Goal: Task Accomplishment & Management: Manage account settings

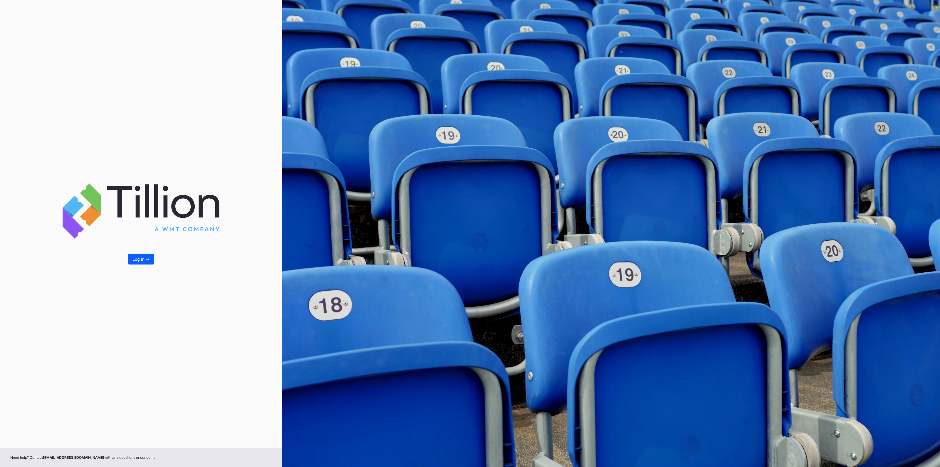
drag, startPoint x: 136, startPoint y: 255, endPoint x: 716, endPoint y: 252, distance: 579.9
click at [136, 255] on button "Log In ->" at bounding box center [141, 259] width 26 height 11
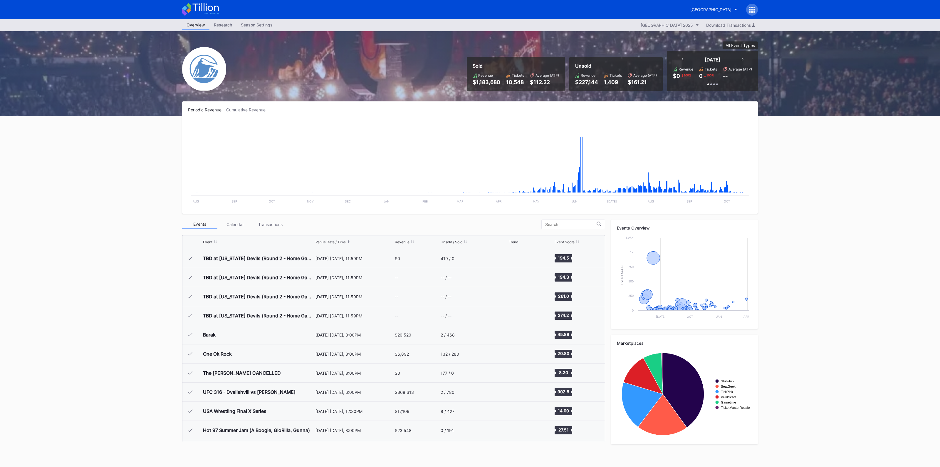
scroll to position [1050, 0]
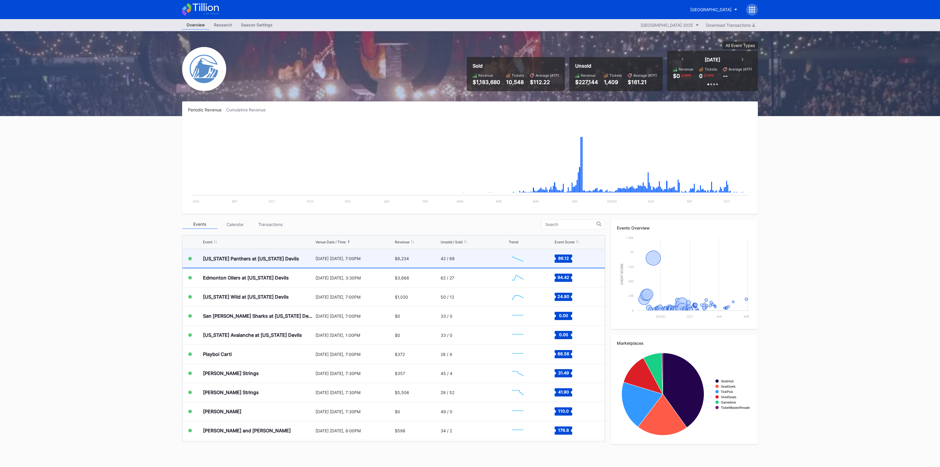
click at [399, 261] on div "$8,234" at bounding box center [417, 258] width 44 height 19
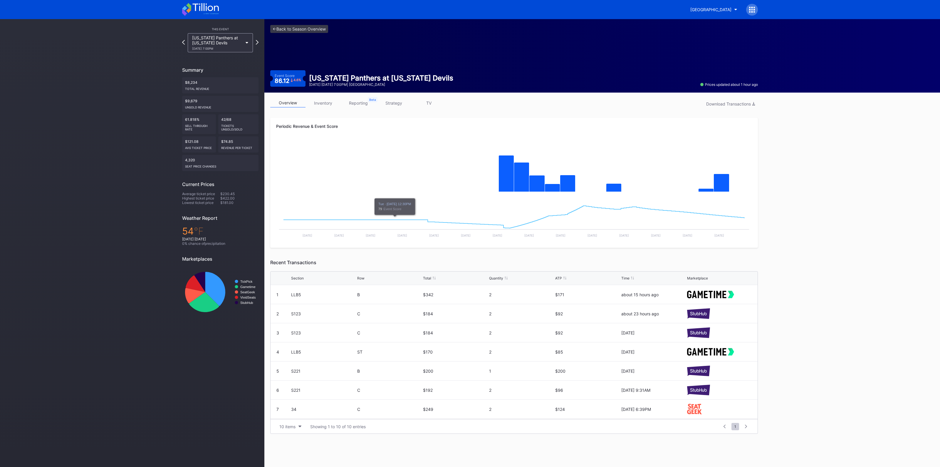
click at [313, 106] on link "inventory" at bounding box center [322, 102] width 35 height 9
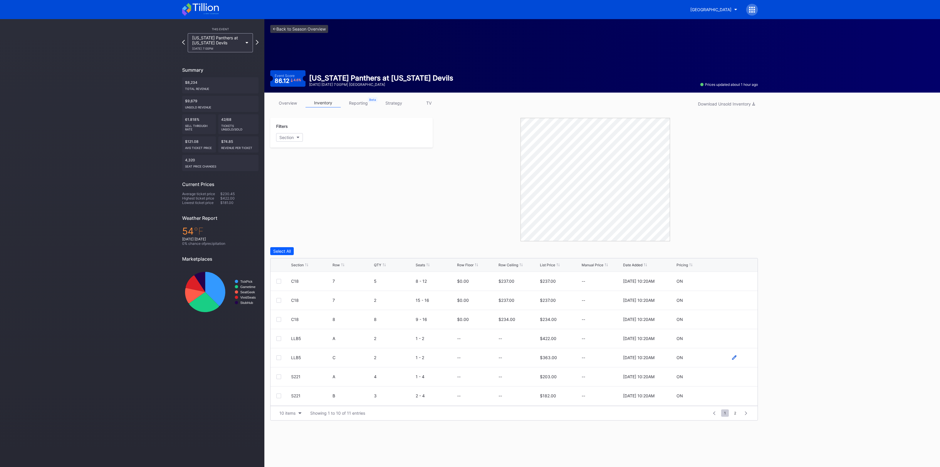
click at [732, 356] on icon at bounding box center [734, 357] width 4 height 4
drag, startPoint x: 519, startPoint y: 360, endPoint x: 528, endPoint y: 359, distance: 8.5
click at [519, 359] on input at bounding box center [518, 359] width 40 height 11
drag, startPoint x: 519, startPoint y: 358, endPoint x: 516, endPoint y: 358, distance: 3.5
click at [519, 358] on input at bounding box center [518, 359] width 40 height 11
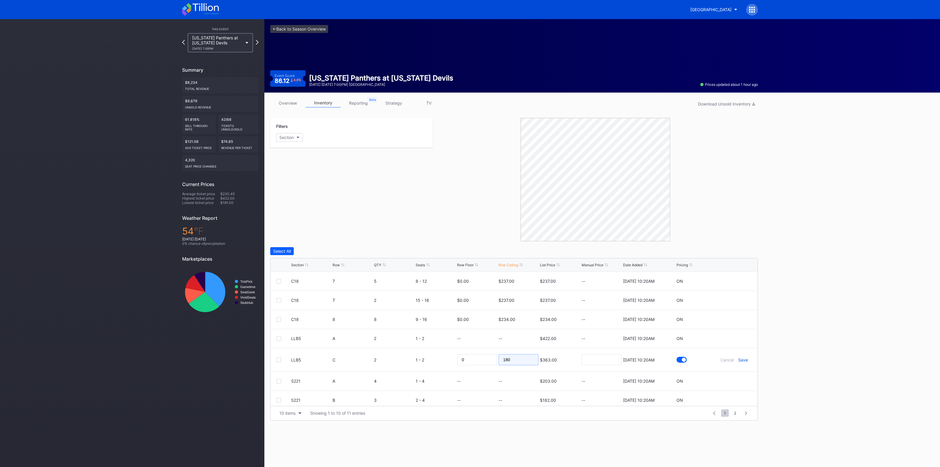
type input "180"
click at [738, 358] on div "Save" at bounding box center [743, 359] width 10 height 5
click at [728, 335] on div "LLB5 A 2 1 - 2 -- -- $422.00 -- [DATE] 10:20AM ON" at bounding box center [514, 338] width 487 height 19
click at [732, 337] on icon at bounding box center [734, 338] width 4 height 4
click at [505, 341] on input at bounding box center [518, 340] width 40 height 11
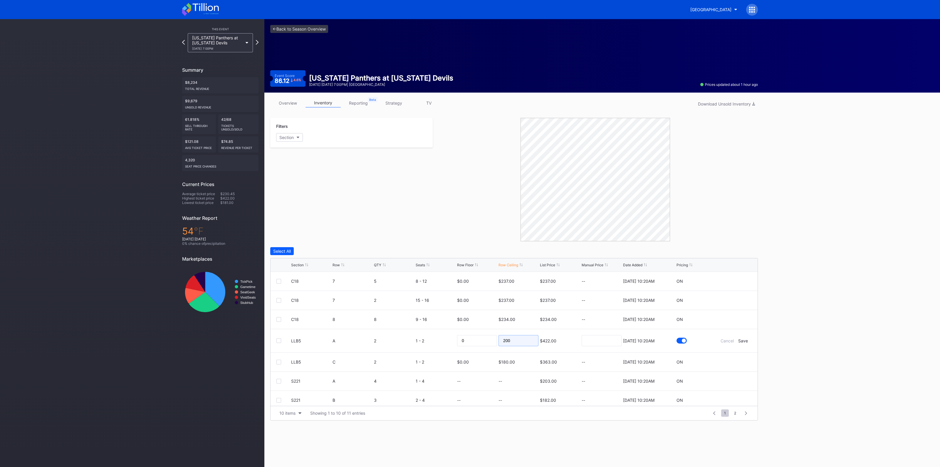
type input "200"
click at [739, 343] on form "LLB5 A 2 1 - 2 0 200 $422.00 [DATE] 10:20AM Cancel Save" at bounding box center [521, 340] width 461 height 23
click at [740, 339] on div "Save" at bounding box center [743, 340] width 10 height 5
click at [286, 411] on div "10 items" at bounding box center [287, 412] width 16 height 5
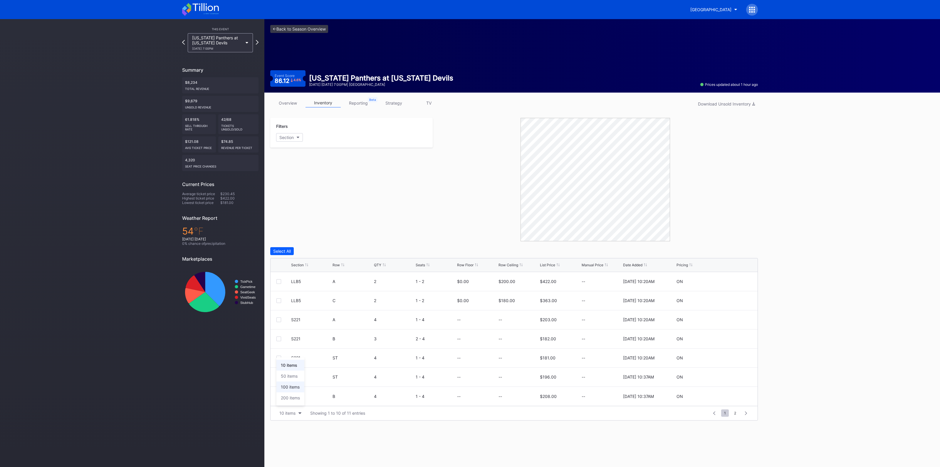
click at [291, 385] on div "100 items" at bounding box center [290, 386] width 19 height 5
click at [732, 338] on icon at bounding box center [734, 338] width 4 height 4
click at [513, 335] on input at bounding box center [518, 340] width 40 height 11
type input "95"
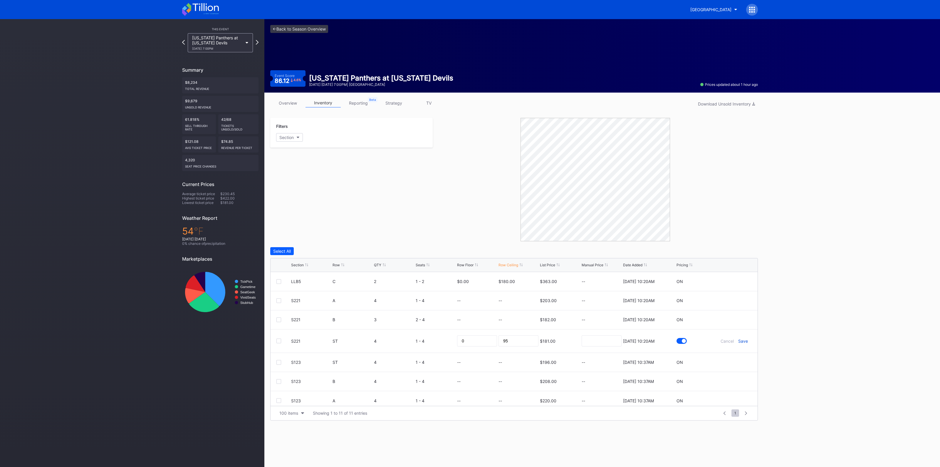
click at [740, 340] on div "Save" at bounding box center [743, 340] width 10 height 5
click at [731, 356] on div at bounding box center [733, 357] width 35 height 4
click at [732, 357] on icon at bounding box center [734, 357] width 4 height 4
click at [523, 357] on input at bounding box center [518, 359] width 40 height 11
type input "95"
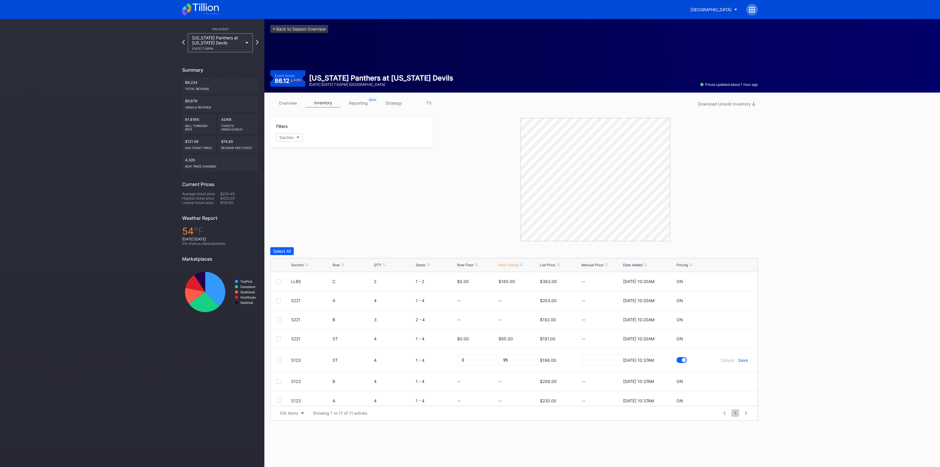
click at [738, 360] on div "Save" at bounding box center [743, 359] width 10 height 5
click at [294, 413] on div "100 items" at bounding box center [288, 412] width 19 height 5
click at [288, 393] on div "200 items" at bounding box center [290, 397] width 28 height 11
click at [732, 318] on icon at bounding box center [734, 319] width 4 height 4
click at [508, 320] on input at bounding box center [518, 321] width 40 height 11
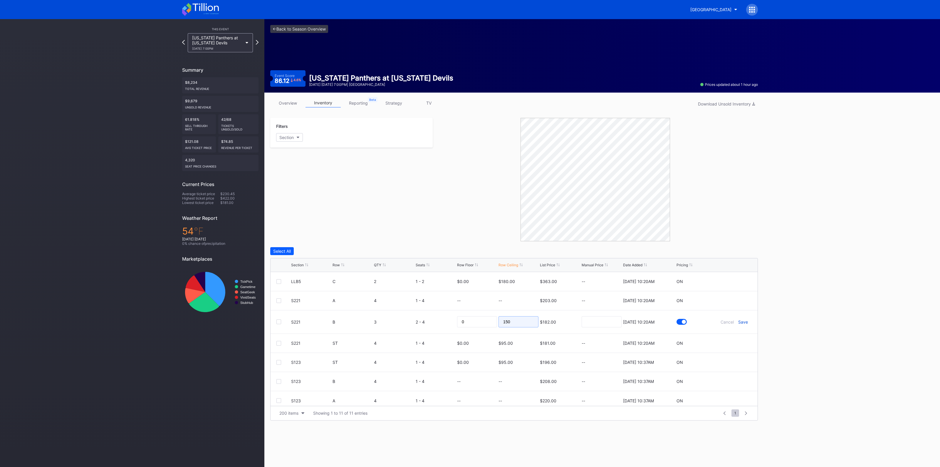
type input "150"
click at [740, 319] on div "Save" at bounding box center [743, 321] width 10 height 5
click at [732, 375] on icon at bounding box center [734, 377] width 4 height 4
click at [512, 379] on input at bounding box center [518, 378] width 40 height 11
type input "150"
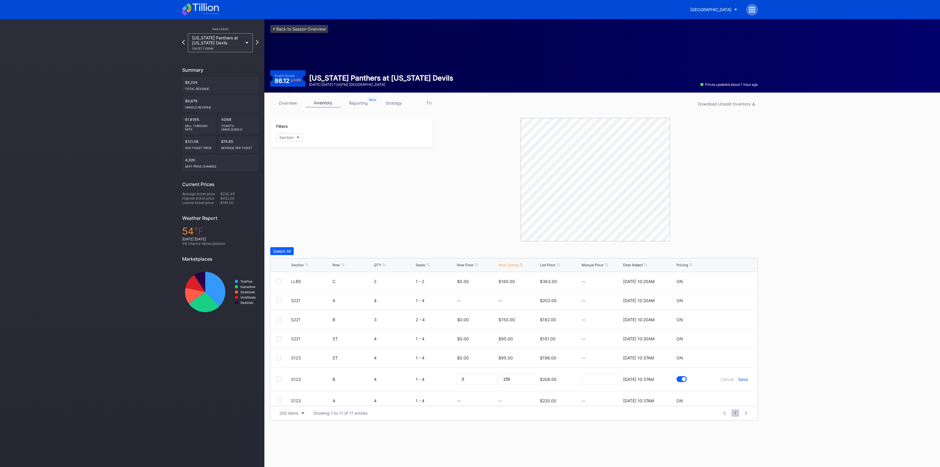
click at [738, 378] on div "Save" at bounding box center [743, 379] width 10 height 5
